Goal: Transaction & Acquisition: Obtain resource

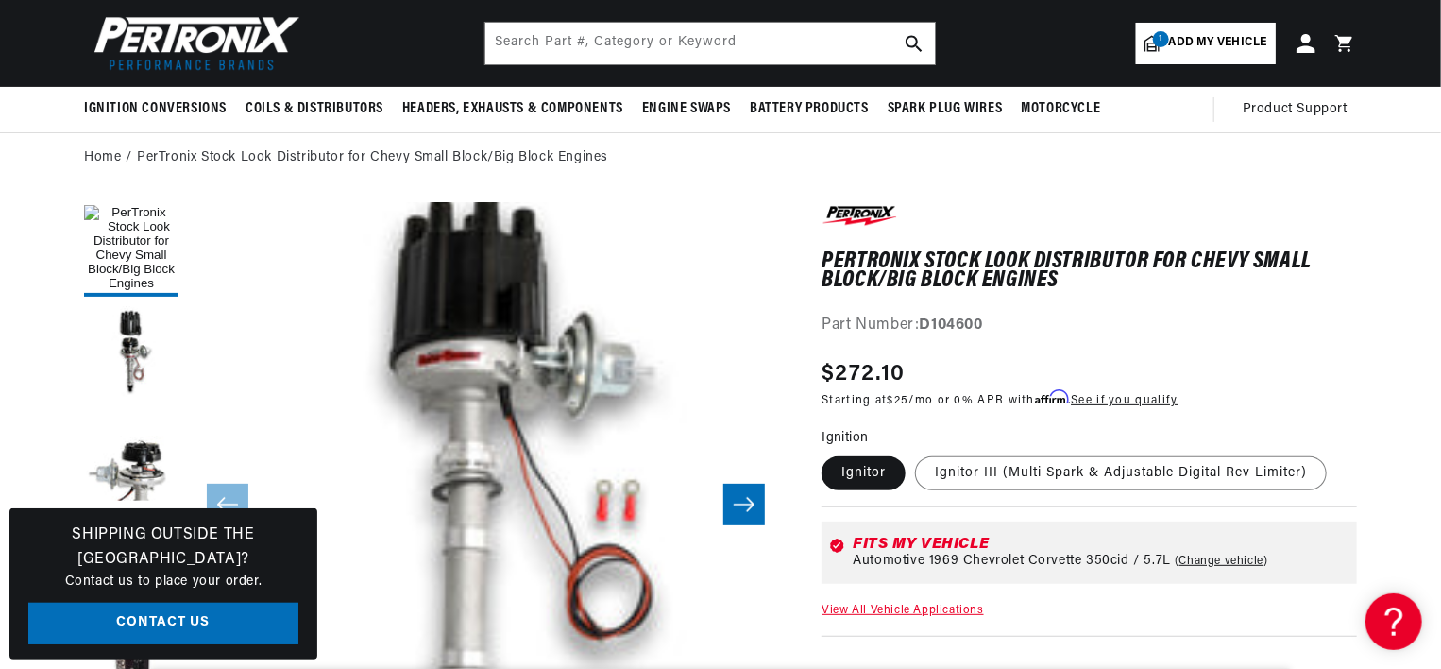
click at [748, 505] on icon "Slide right" at bounding box center [744, 504] width 23 height 19
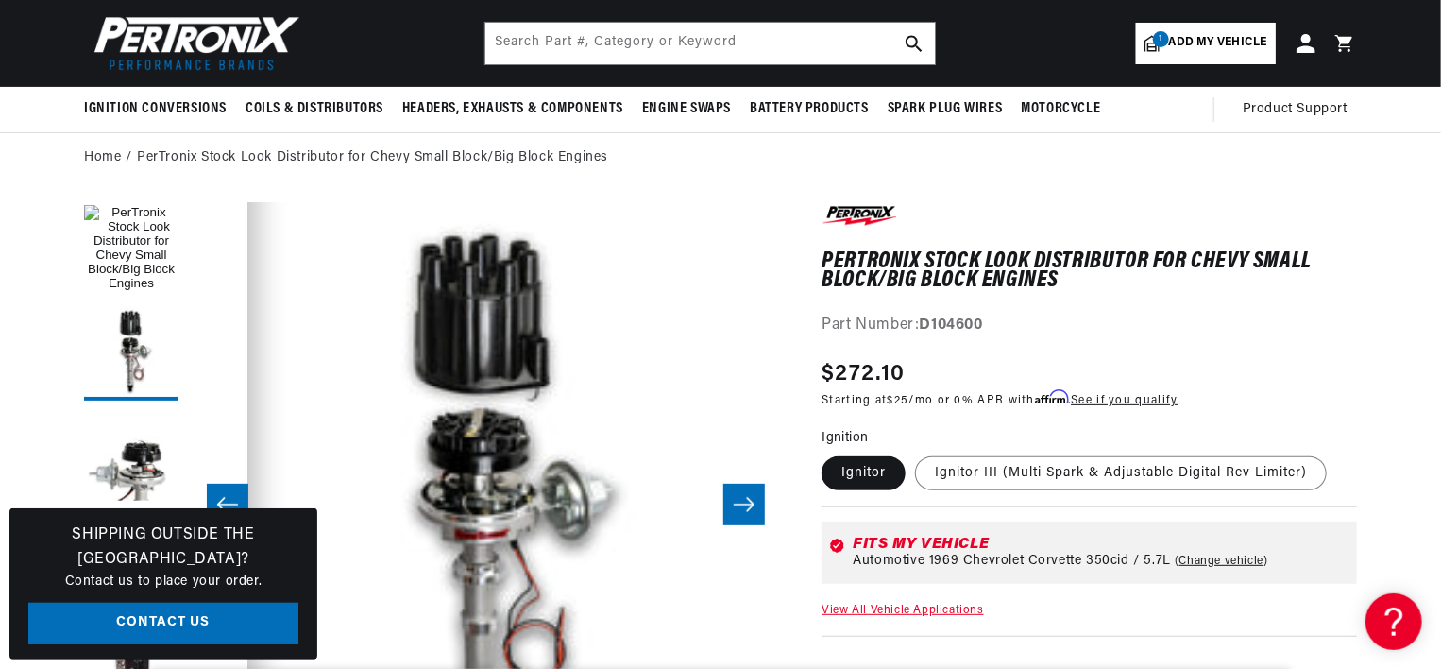
scroll to position [0, 572]
click at [748, 505] on icon "Slide right" at bounding box center [744, 504] width 23 height 19
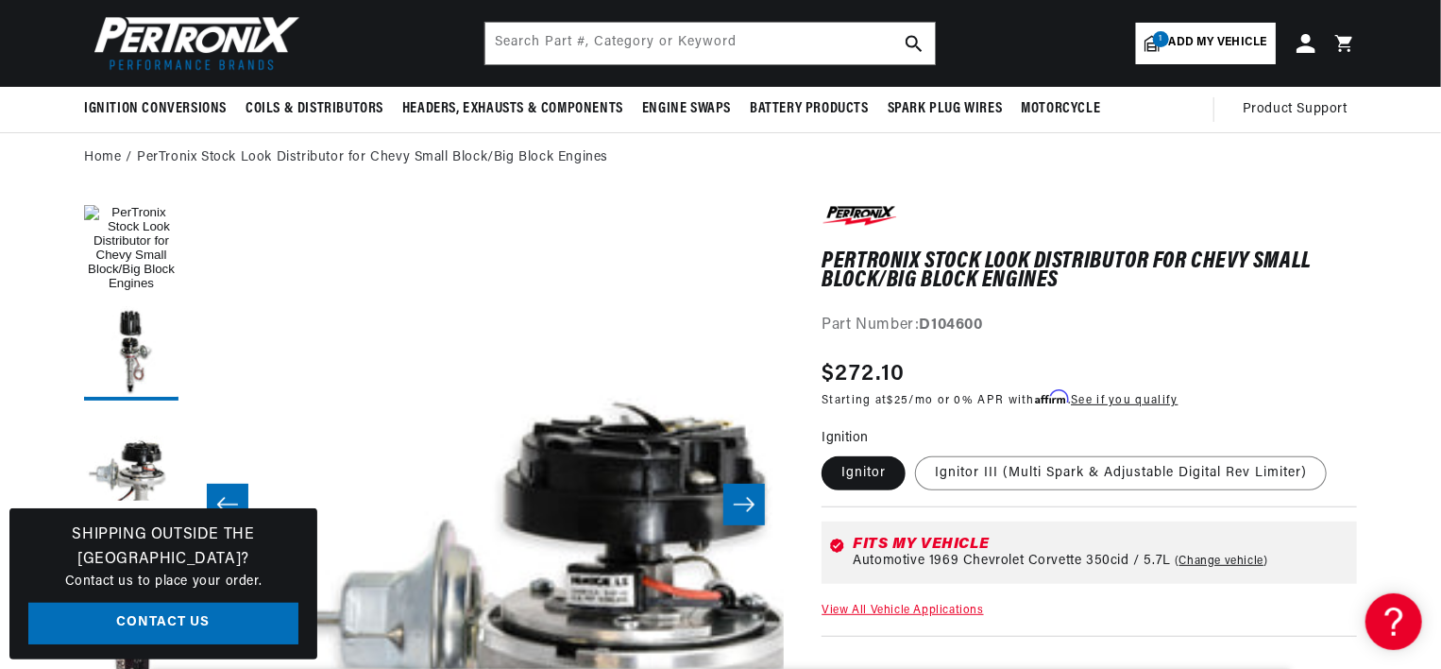
scroll to position [0, 1193]
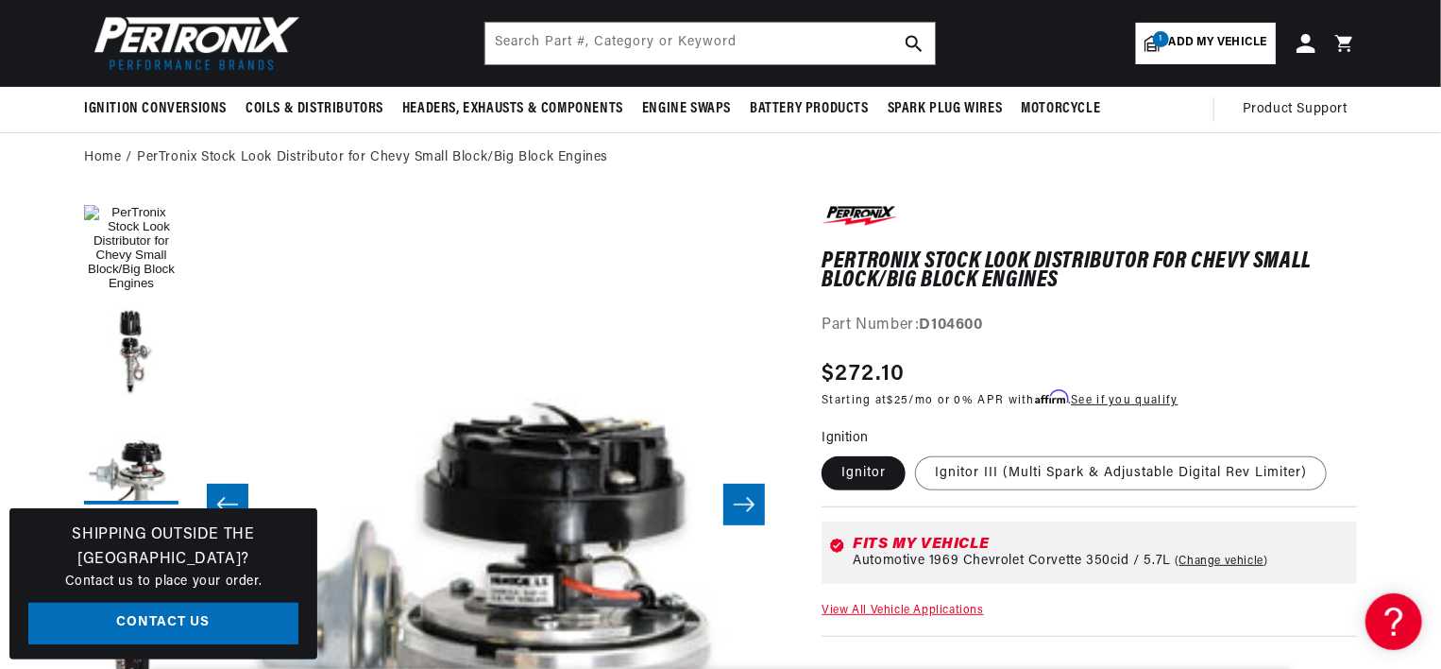
click at [748, 505] on icon "Slide right" at bounding box center [744, 504] width 23 height 19
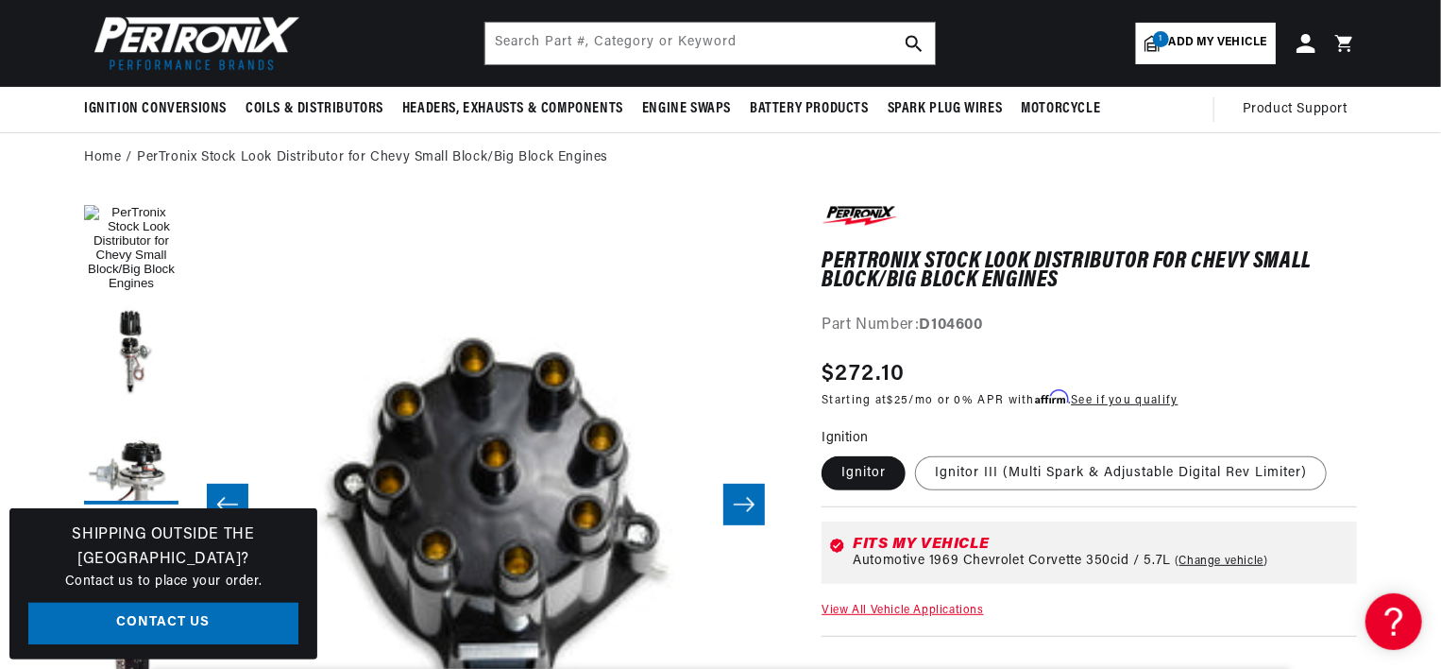
scroll to position [0, 1789]
click at [748, 505] on icon "Slide right" at bounding box center [744, 504] width 23 height 19
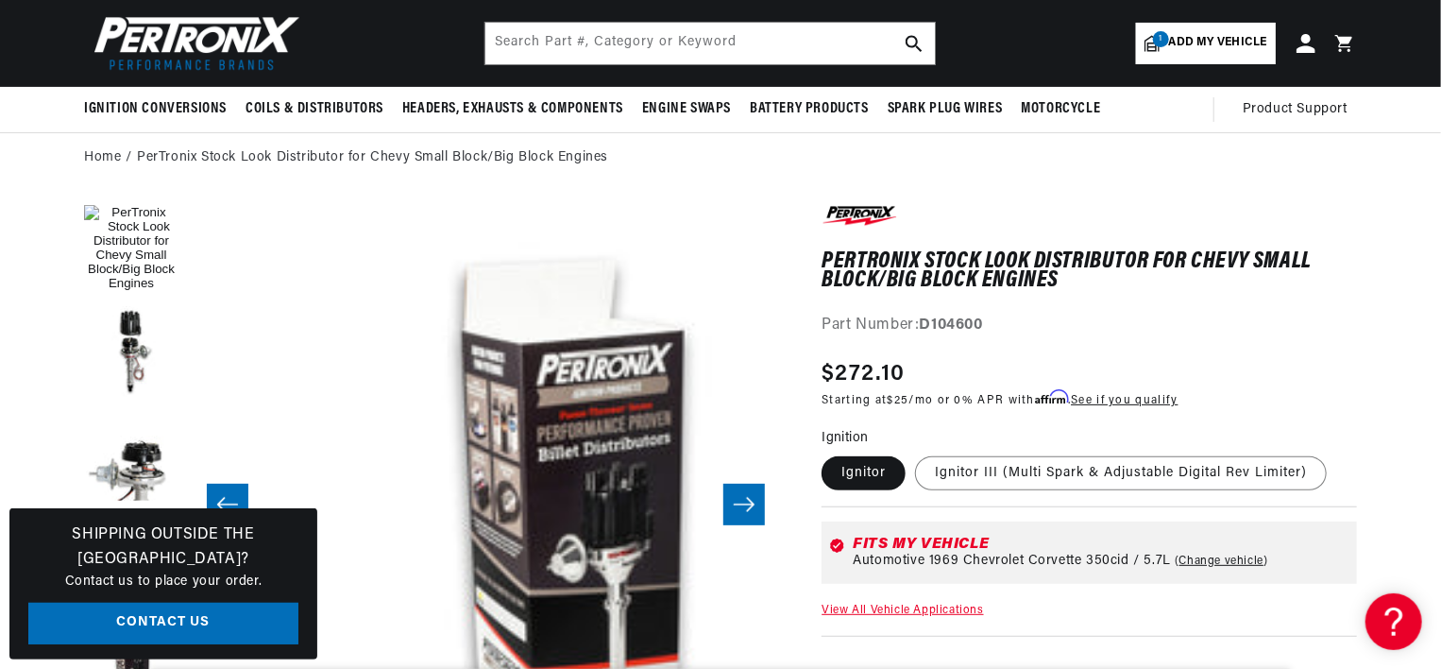
scroll to position [0, 2385]
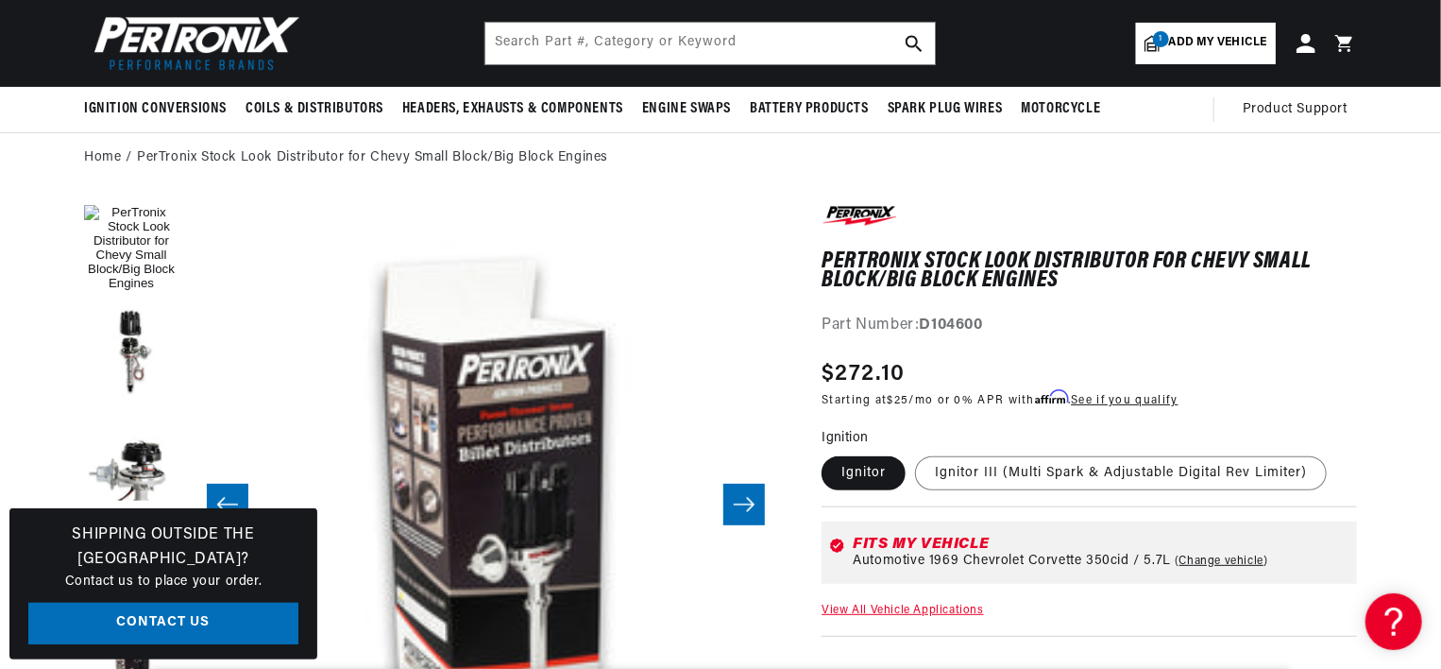
click at [748, 505] on icon "Slide right" at bounding box center [744, 504] width 23 height 19
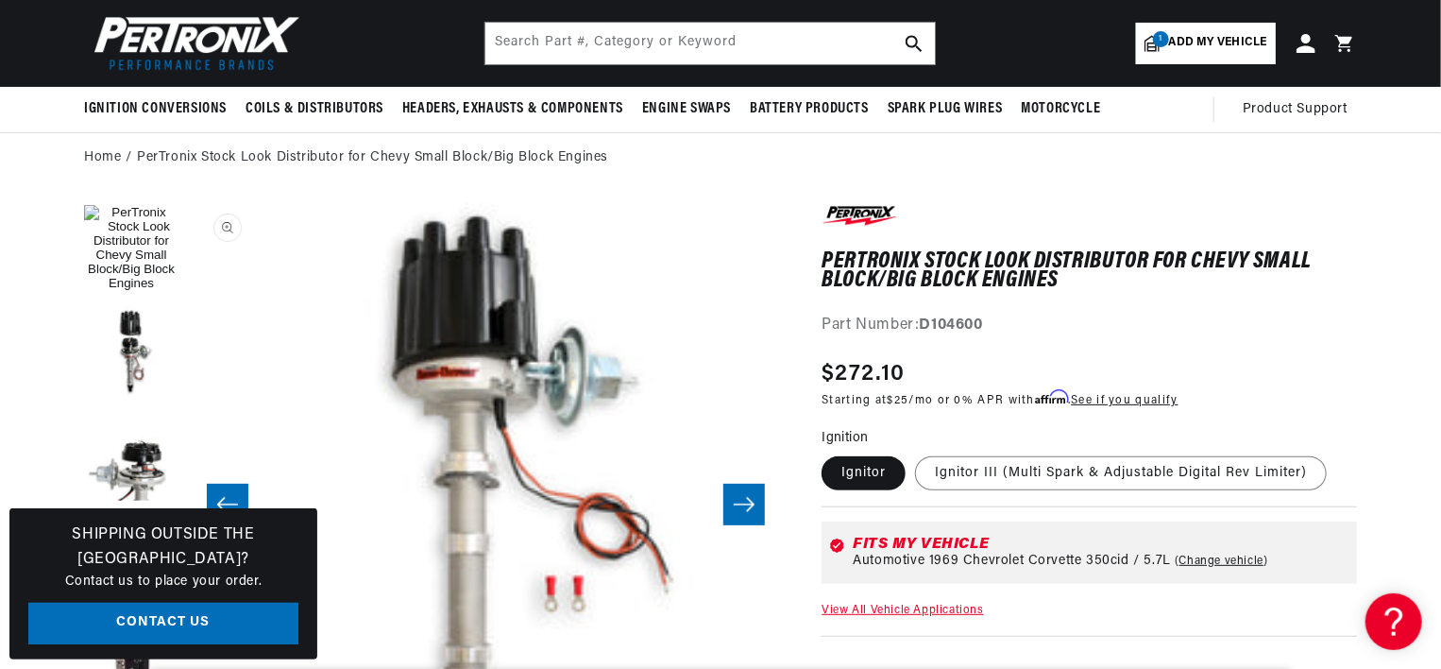
scroll to position [0, 572]
click at [742, 508] on icon "Slide right" at bounding box center [744, 504] width 23 height 19
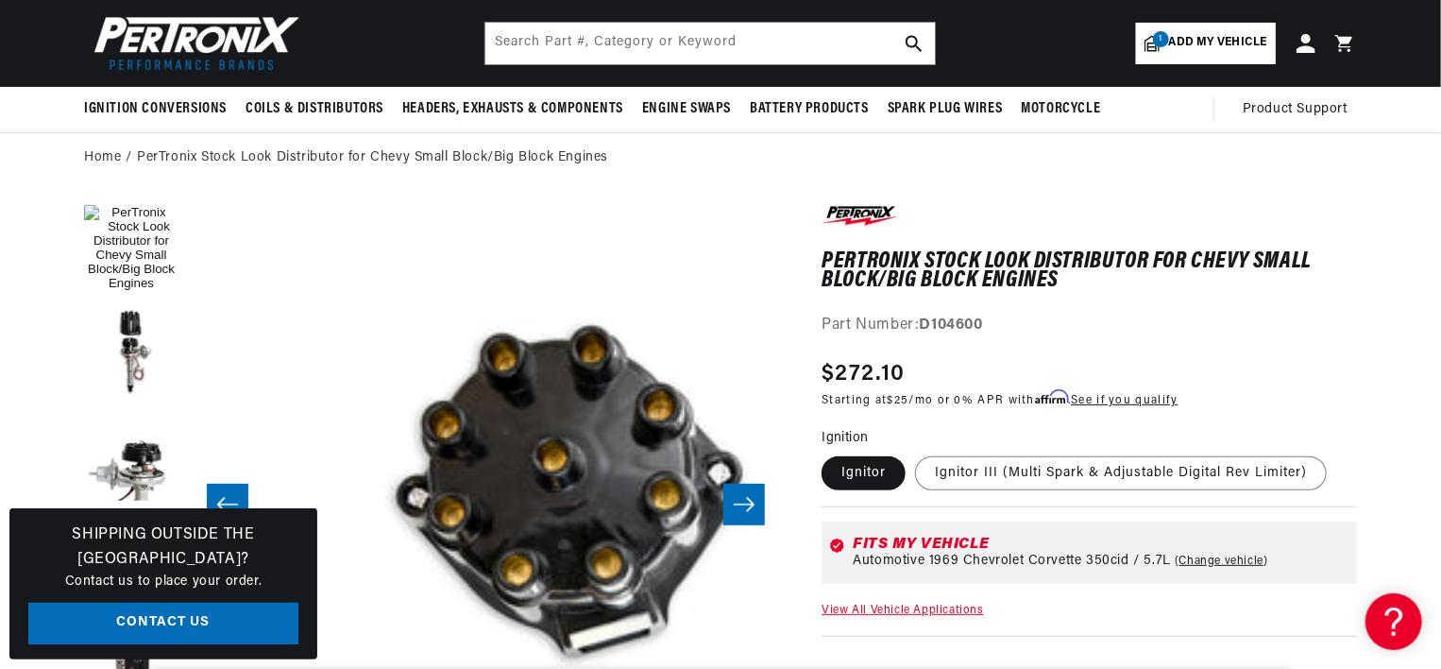
scroll to position [0, 3578]
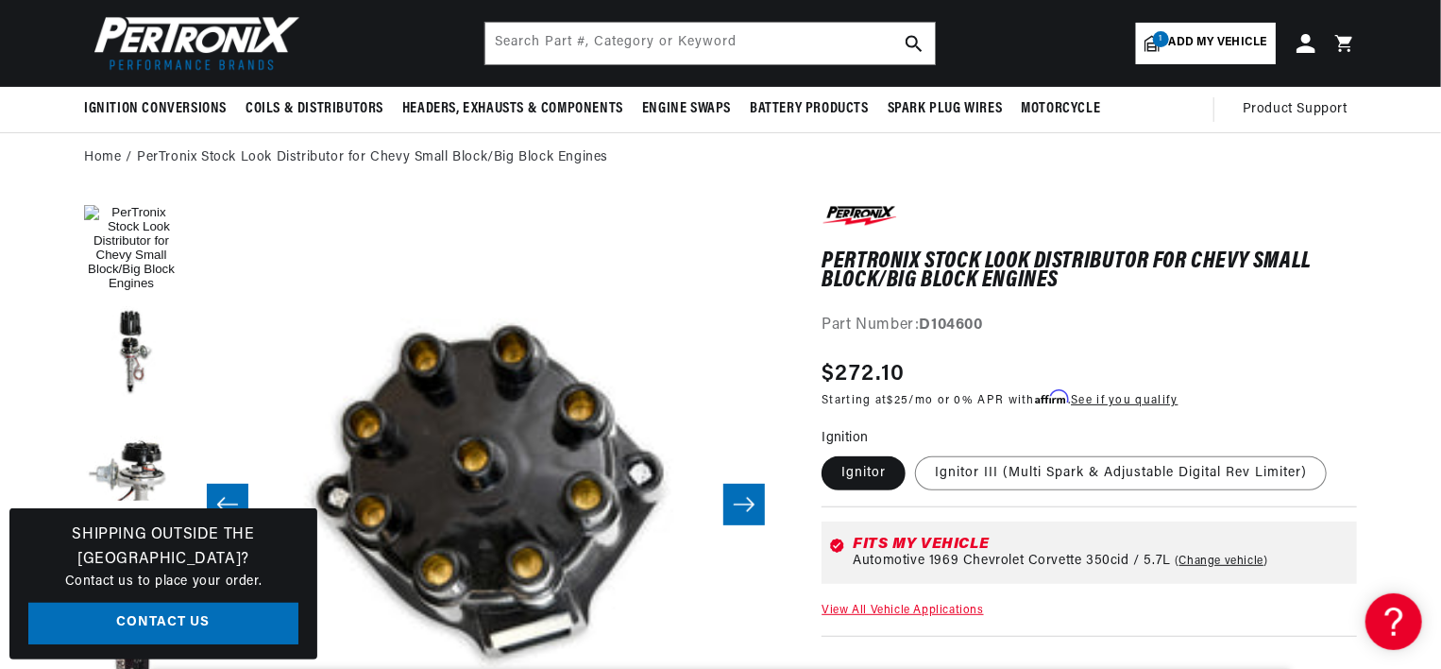
click at [742, 508] on icon "Slide right" at bounding box center [744, 504] width 23 height 19
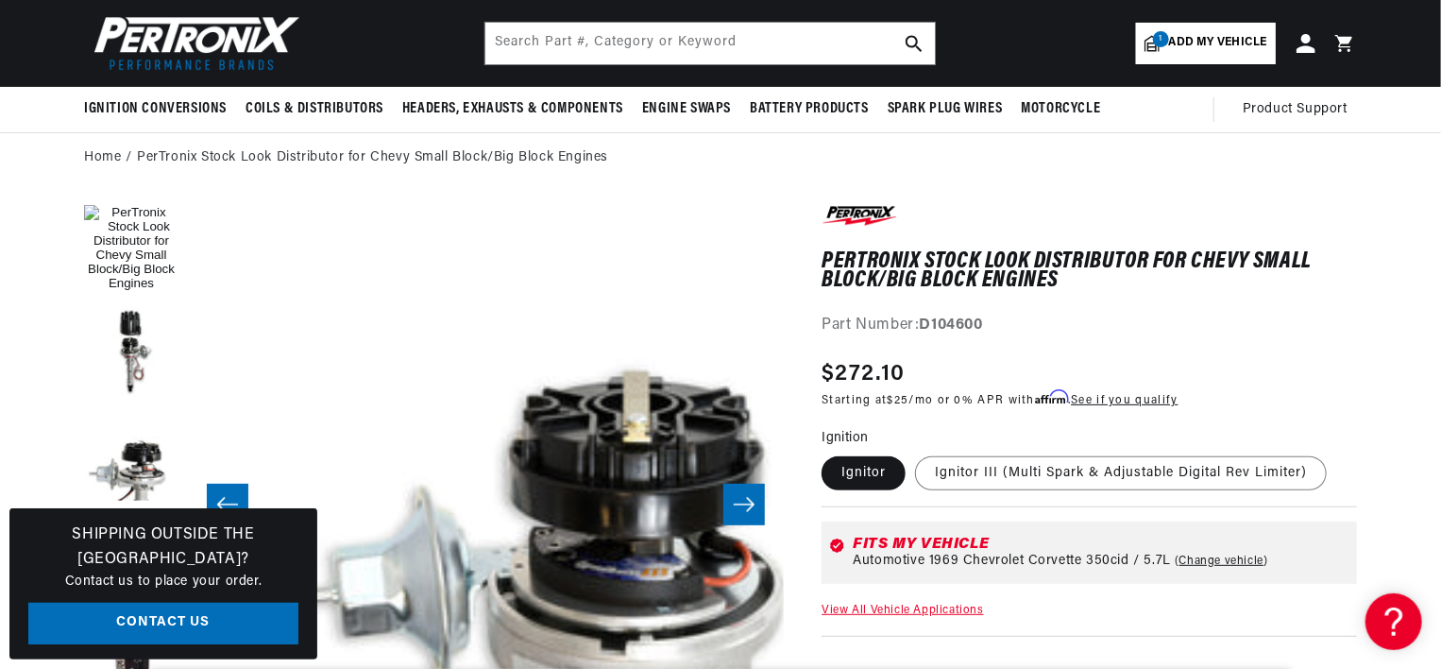
scroll to position [0, 4175]
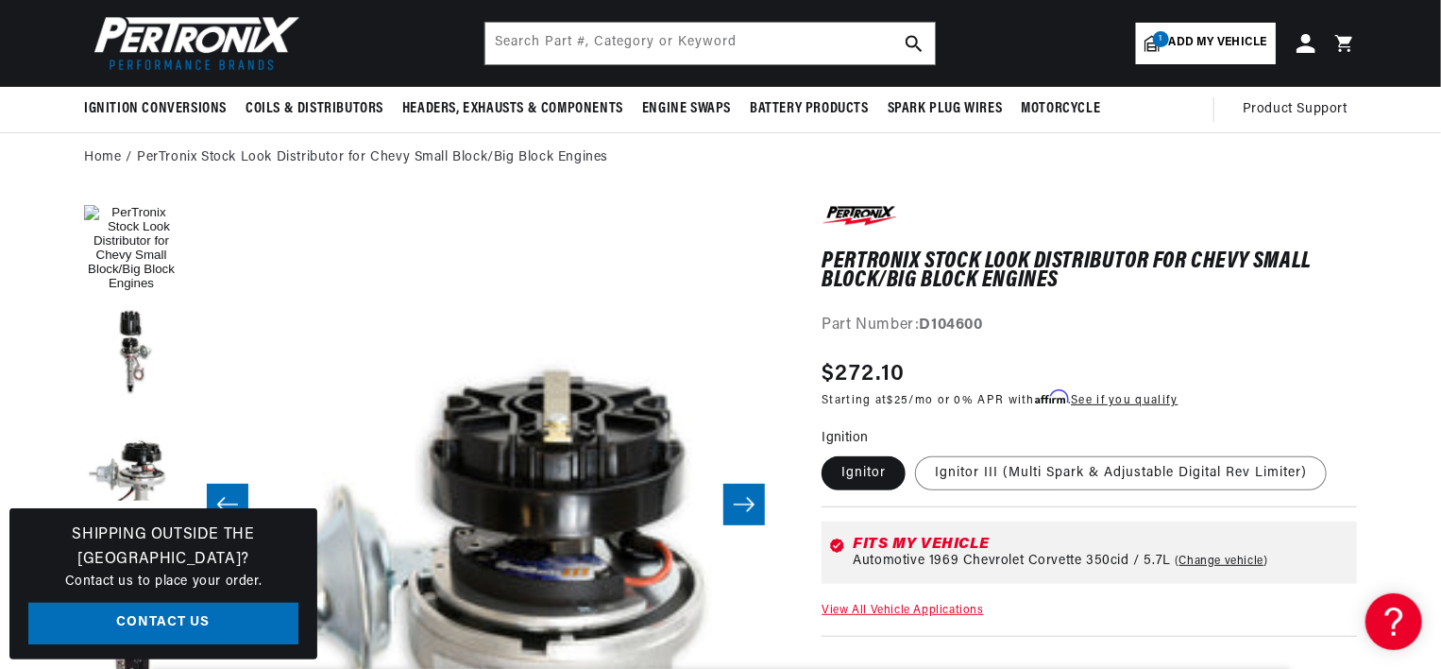
click at [742, 508] on icon "Slide right" at bounding box center [744, 504] width 23 height 19
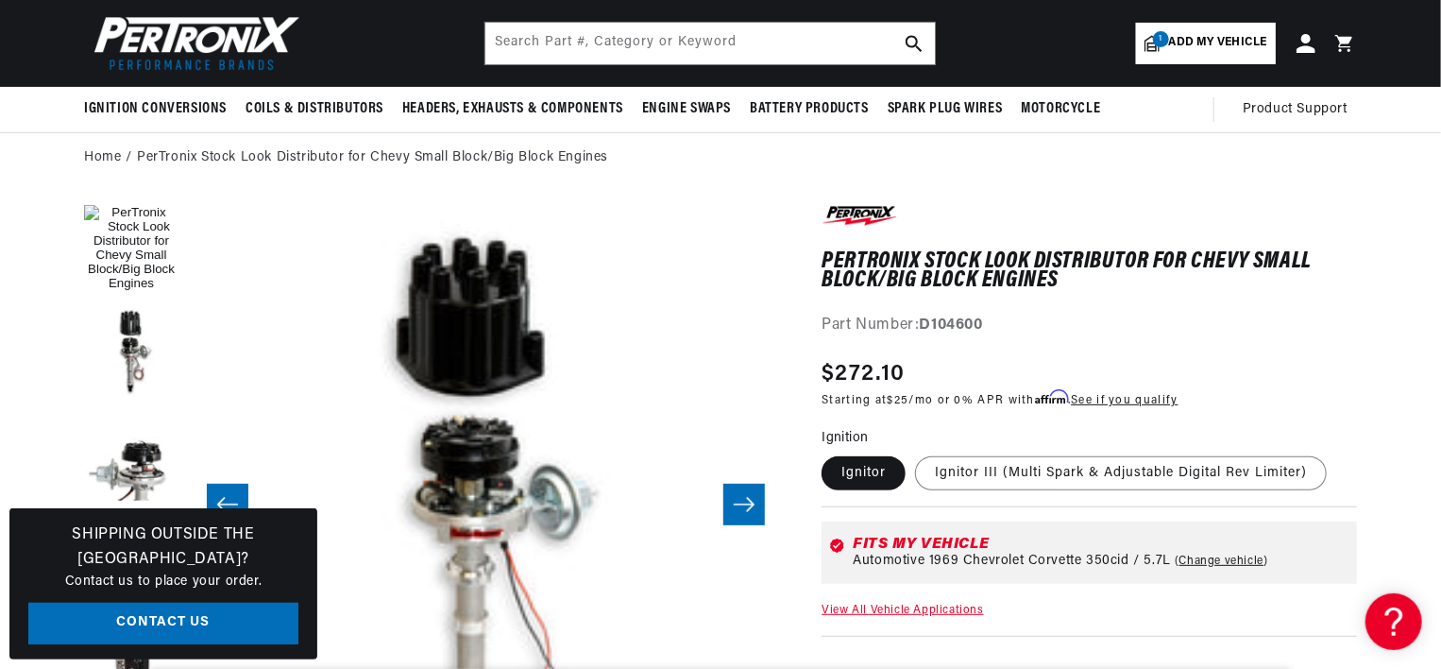
scroll to position [0, 0]
click at [948, 605] on link "View All Vehicle Applications" at bounding box center [903, 610] width 162 height 11
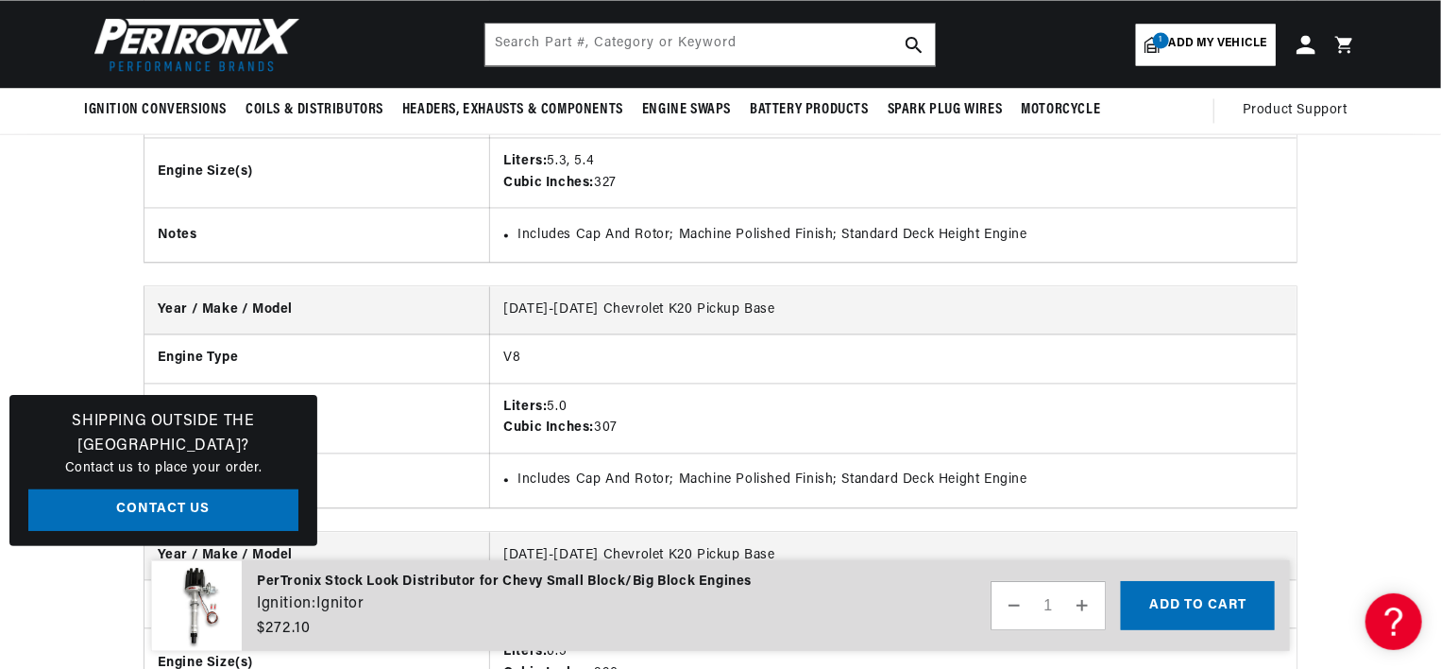
scroll to position [14418, 0]
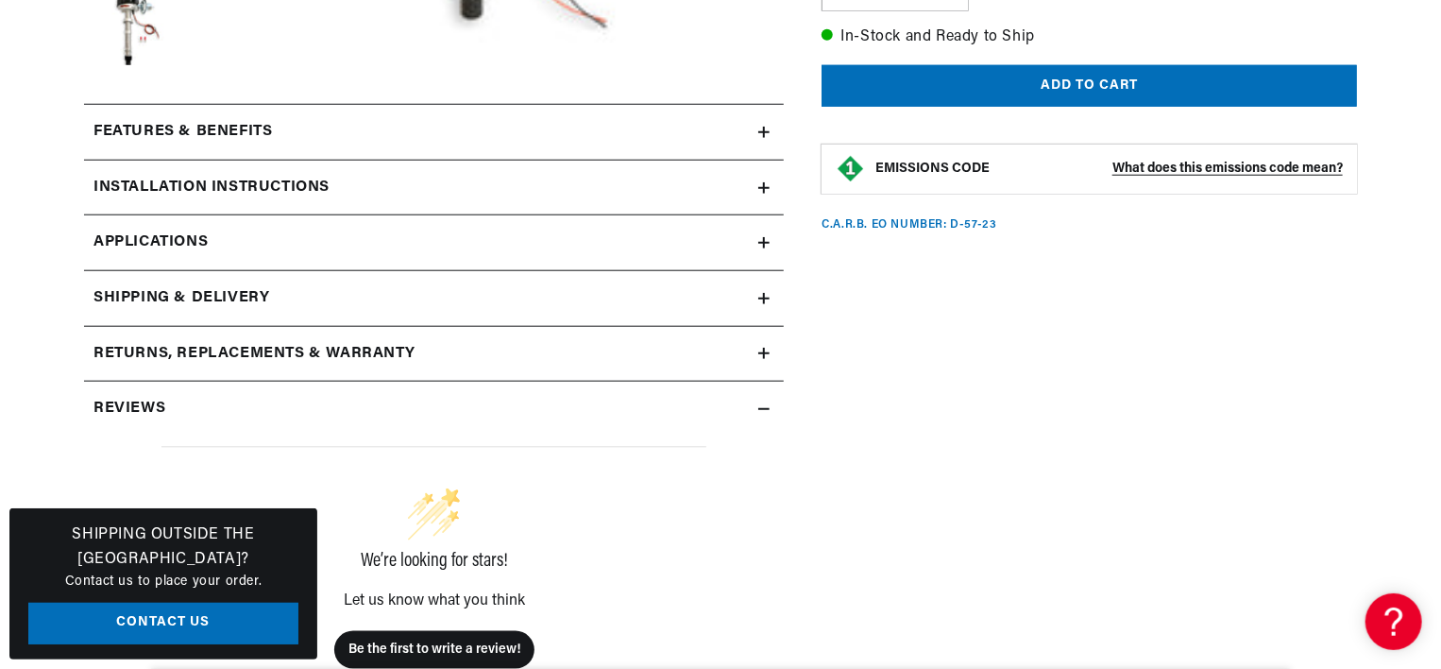
click at [759, 189] on icon at bounding box center [764, 187] width 11 height 11
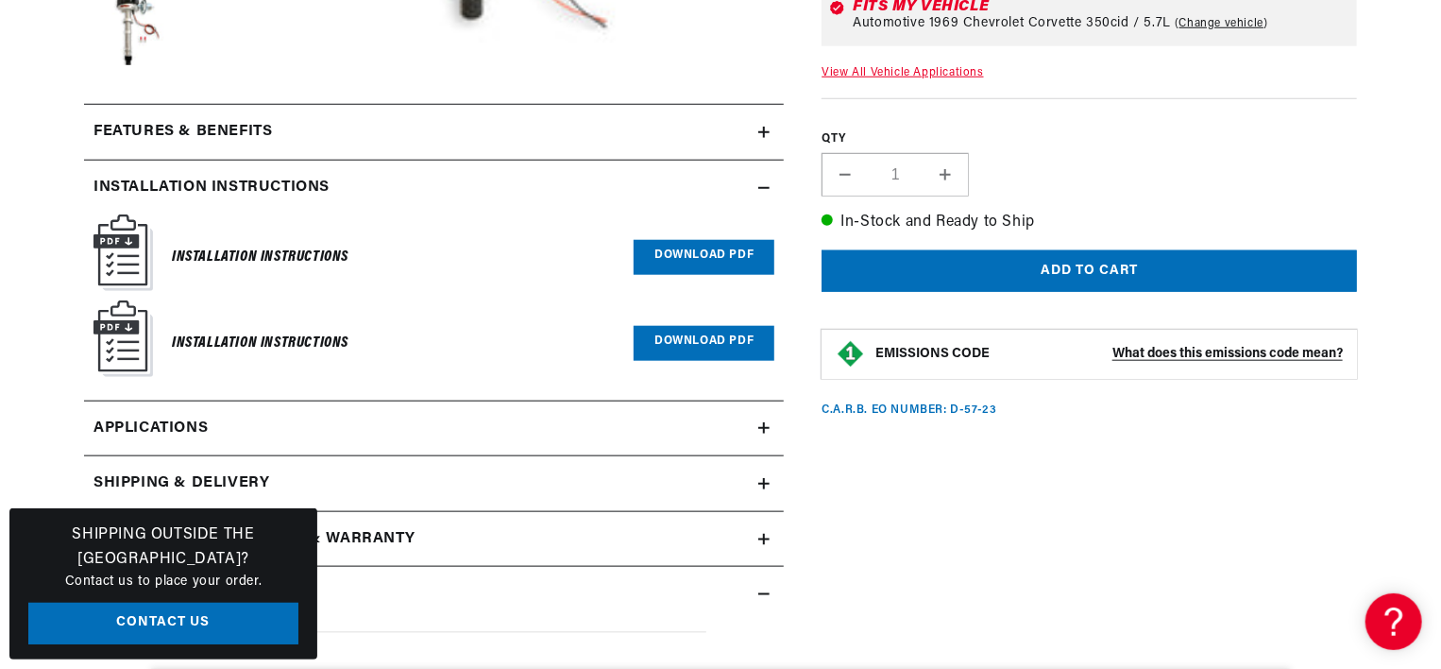
click at [723, 257] on link "Download PDF" at bounding box center [704, 257] width 141 height 35
click at [762, 422] on icon at bounding box center [764, 427] width 11 height 11
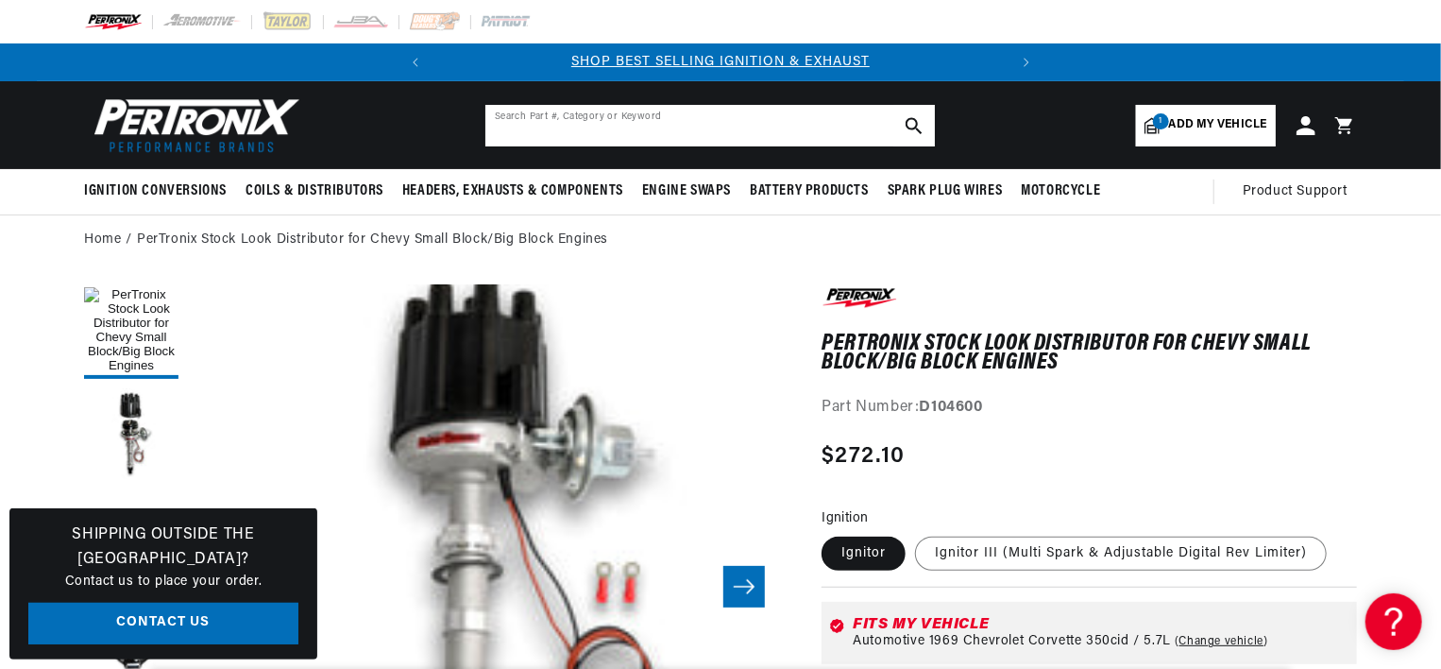
click at [552, 125] on input "text" at bounding box center [711, 126] width 450 height 42
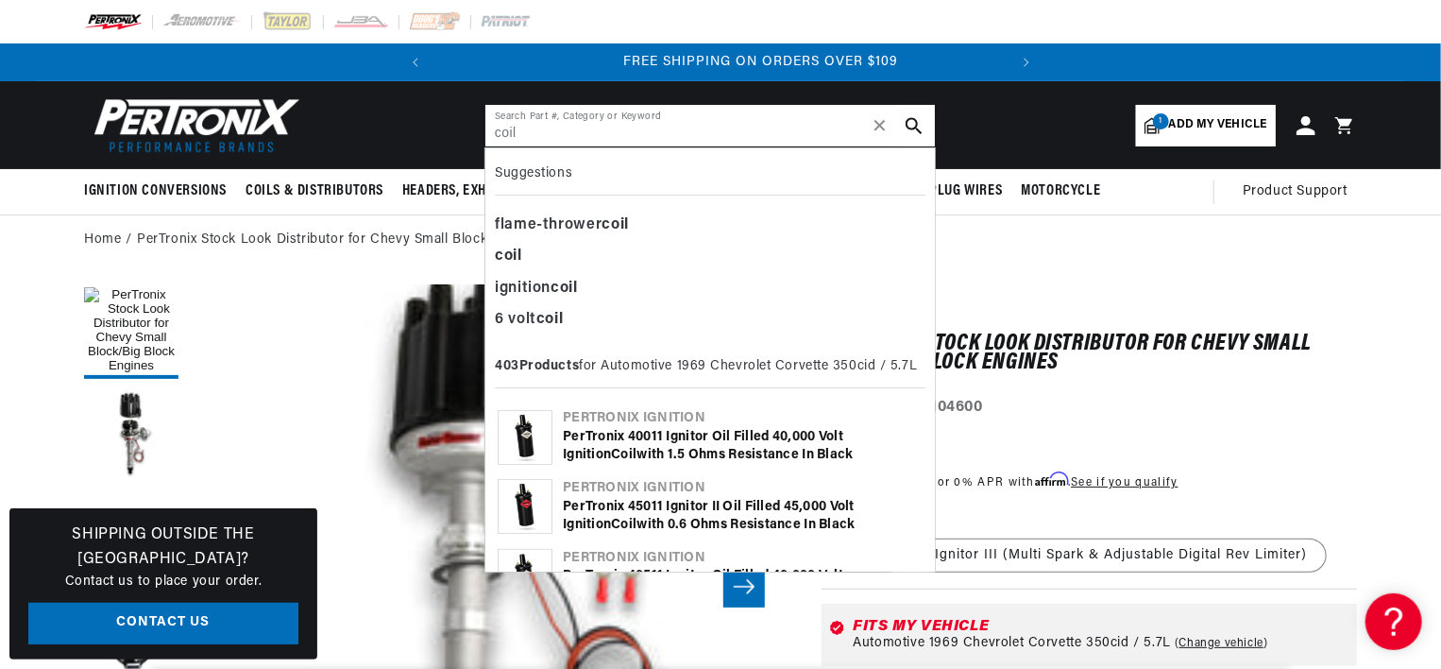
scroll to position [0, 572]
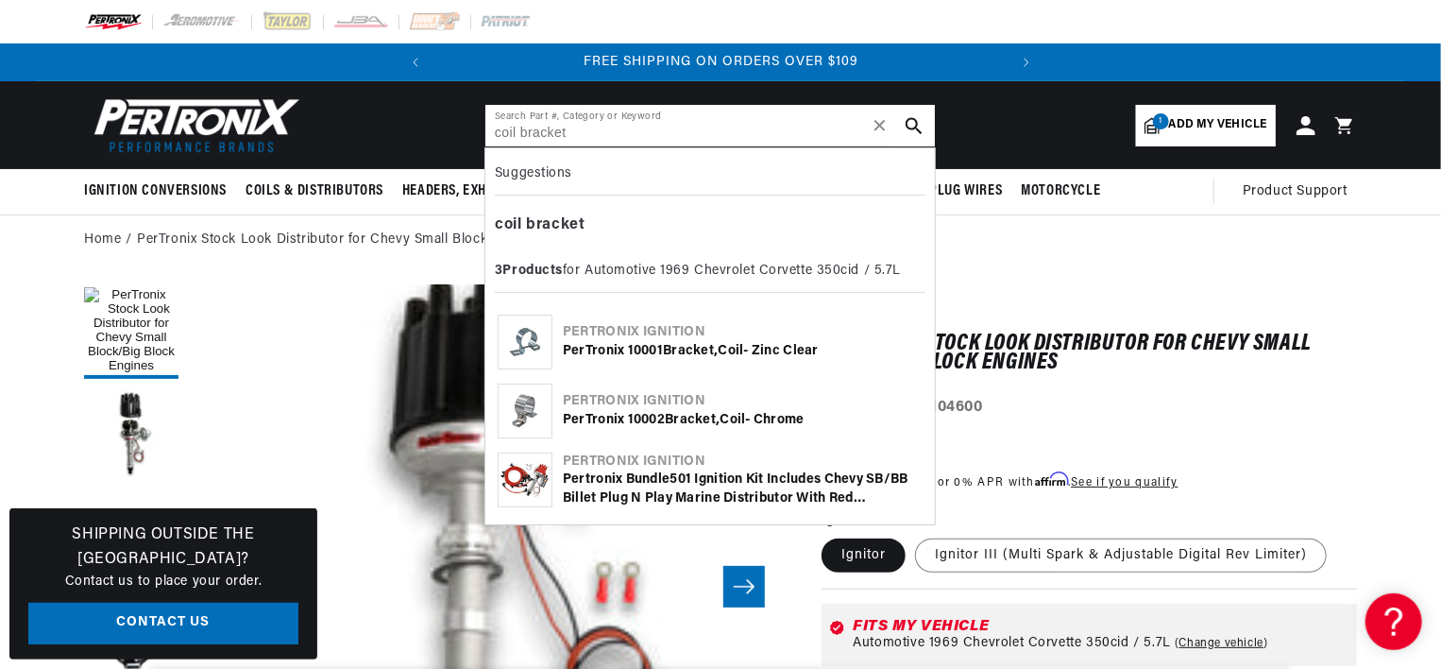
type input "coil bracket"
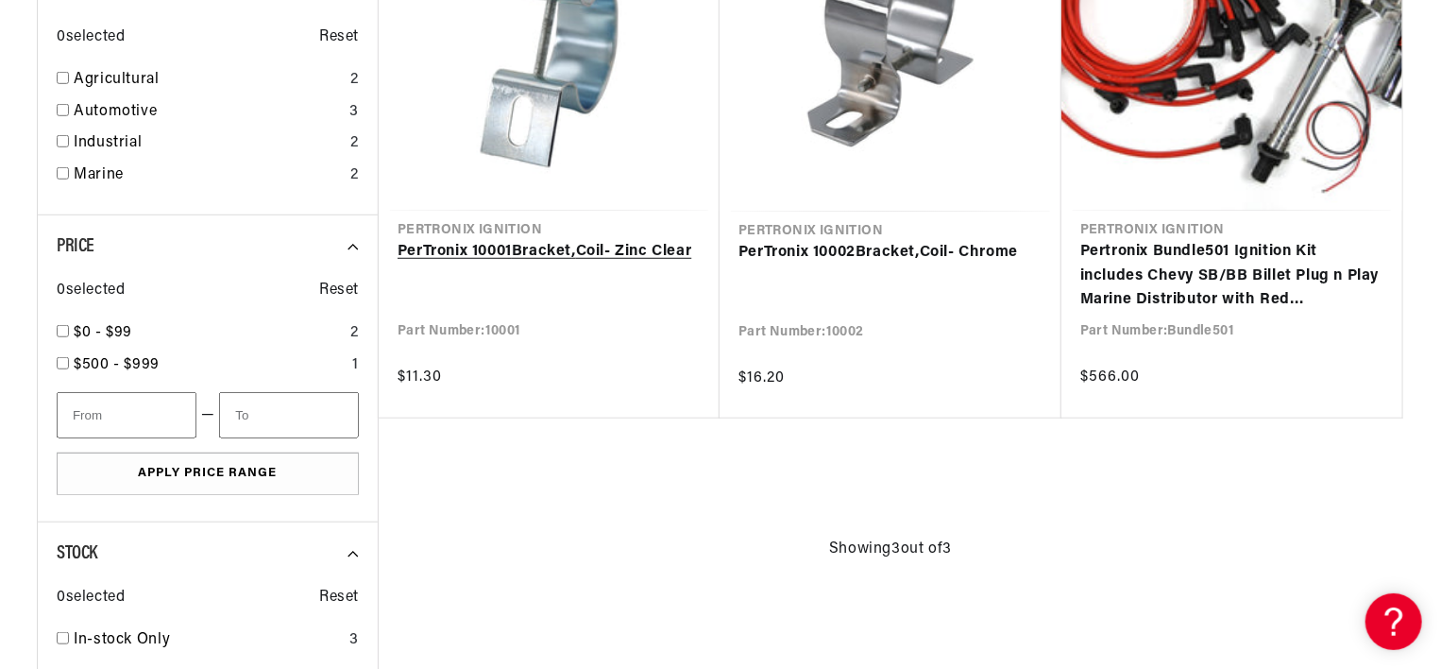
click at [537, 248] on link "PerTronix 10001 Bracket , Coil - Zinc Clear" at bounding box center [549, 252] width 303 height 25
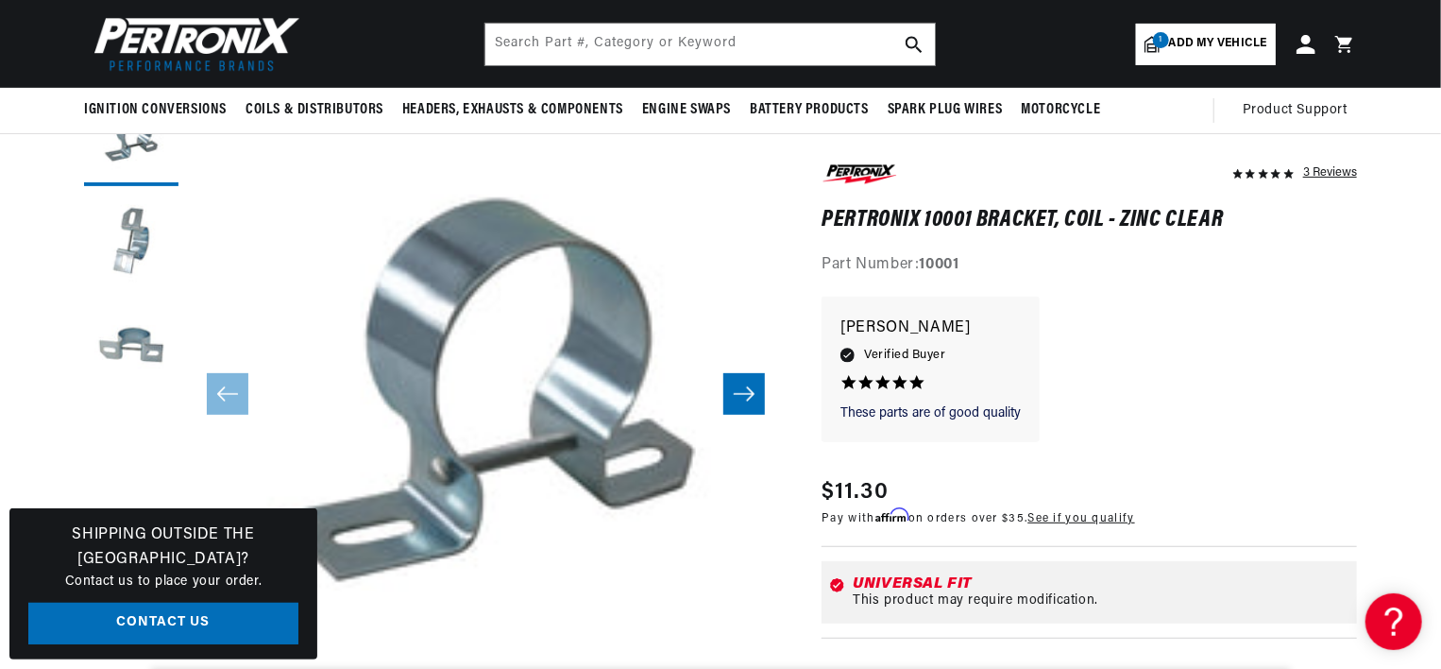
scroll to position [0, 572]
